Goal: Task Accomplishment & Management: Complete application form

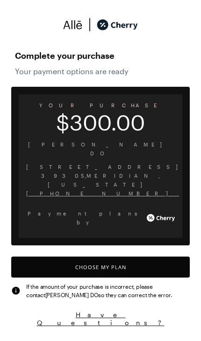
click at [157, 257] on button "Choose My Plan" at bounding box center [100, 267] width 178 height 21
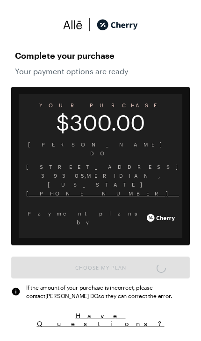
scroll to position [4, 0]
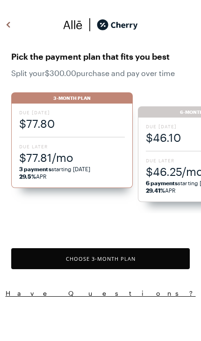
scroll to position [771, 0]
click at [74, 153] on span "$77.81/mo" at bounding box center [71, 157] width 105 height 15
click at [82, 126] on span "$77.80" at bounding box center [71, 123] width 105 height 15
click at [138, 254] on button "Choose 3 -Month Plan" at bounding box center [100, 258] width 178 height 21
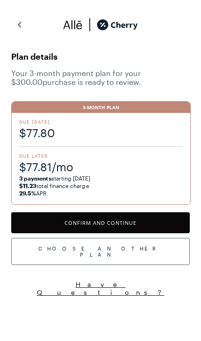
click at [147, 221] on button "Confirm and Continue" at bounding box center [100, 222] width 178 height 21
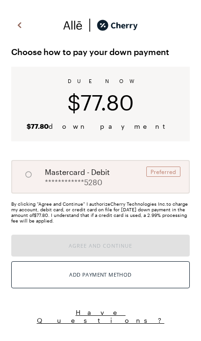
radio input "true"
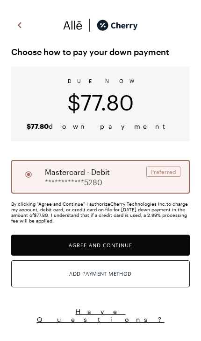
click at [146, 241] on button "Agree and Continue" at bounding box center [100, 245] width 178 height 21
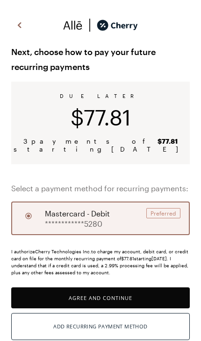
click at [153, 296] on button "Agree and Continue" at bounding box center [100, 297] width 178 height 21
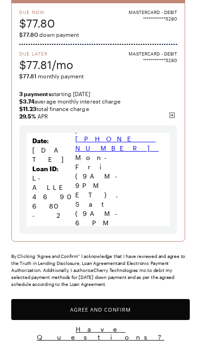
scroll to position [104, 0]
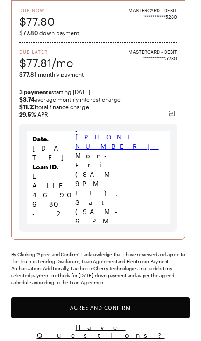
click at [148, 306] on button "Agree and Confirm" at bounding box center [100, 307] width 178 height 21
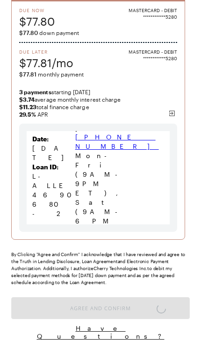
scroll to position [7, 0]
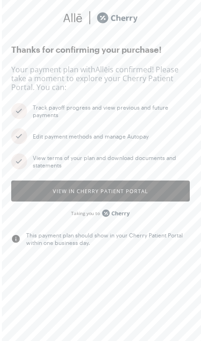
click at [160, 190] on button "View in Cherry patient portal" at bounding box center [100, 190] width 178 height 21
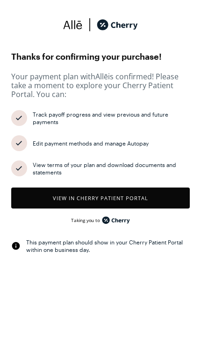
scroll to position [0, 0]
